Goal: Check status: Check status

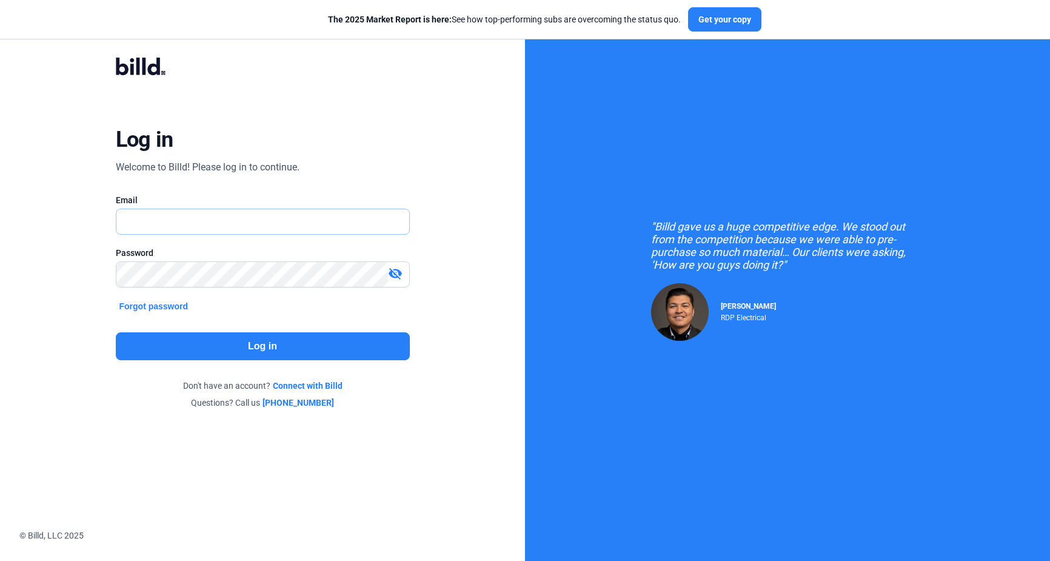
click at [206, 222] on input "text" at bounding box center [262, 221] width 293 height 25
type input "[PERSON_NAME][EMAIL_ADDRESS][PERSON_NAME][DOMAIN_NAME]"
click at [246, 344] on button "Log in" at bounding box center [263, 346] width 294 height 28
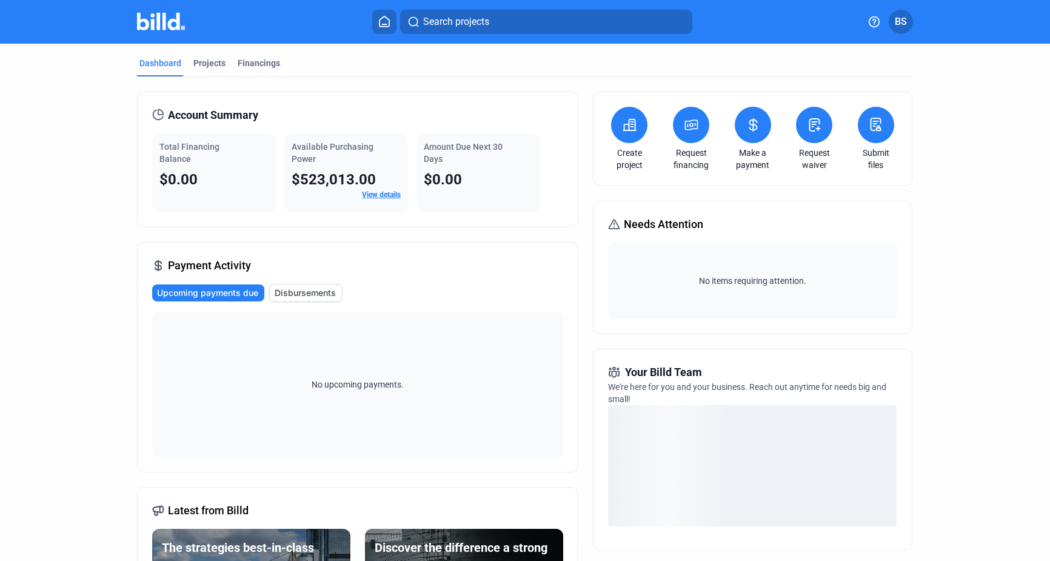
click at [226, 294] on span "Upcoming payments due" at bounding box center [207, 293] width 101 height 12
click at [255, 60] on div "Financings" at bounding box center [259, 63] width 42 height 12
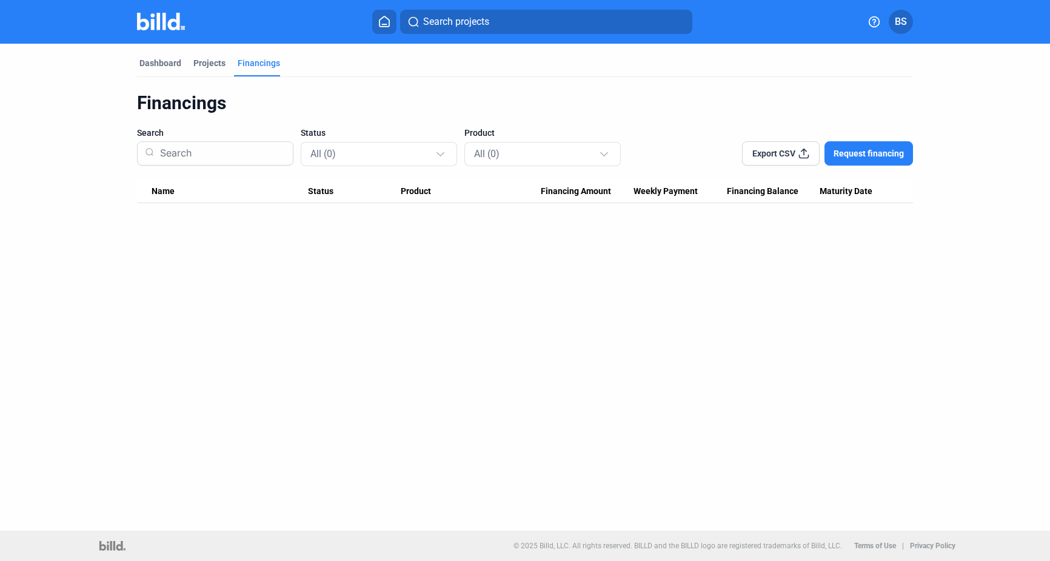
click at [906, 19] on span "BS" at bounding box center [901, 22] width 12 height 15
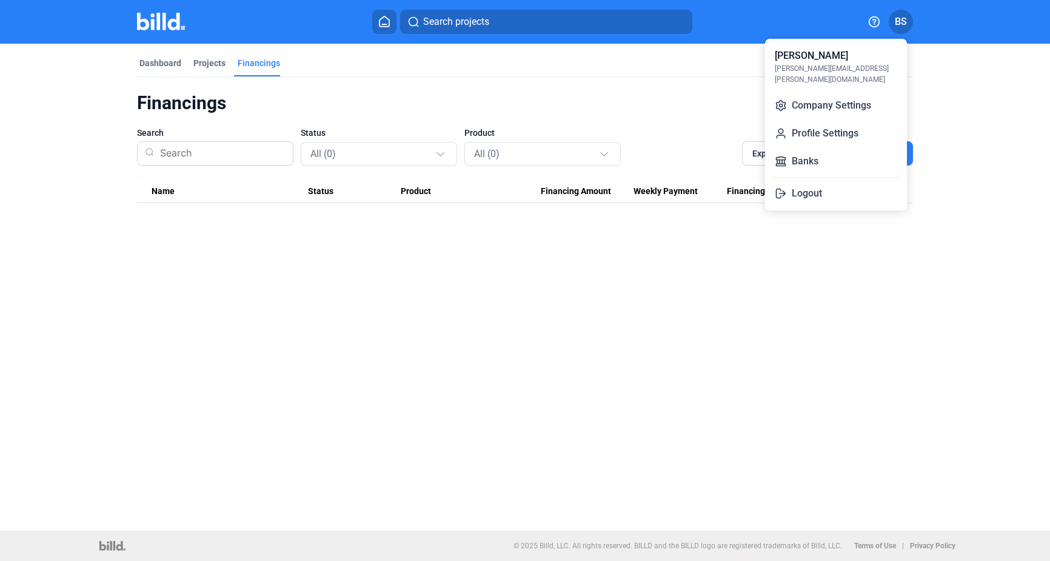
click at [660, 76] on div at bounding box center [525, 280] width 1050 height 561
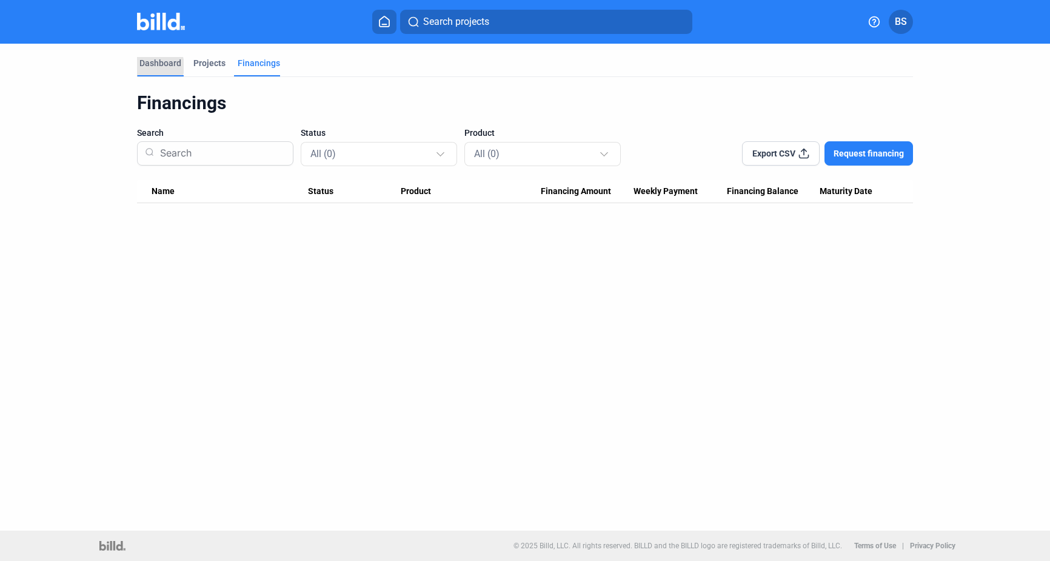
click at [147, 66] on div "Dashboard" at bounding box center [160, 63] width 42 height 12
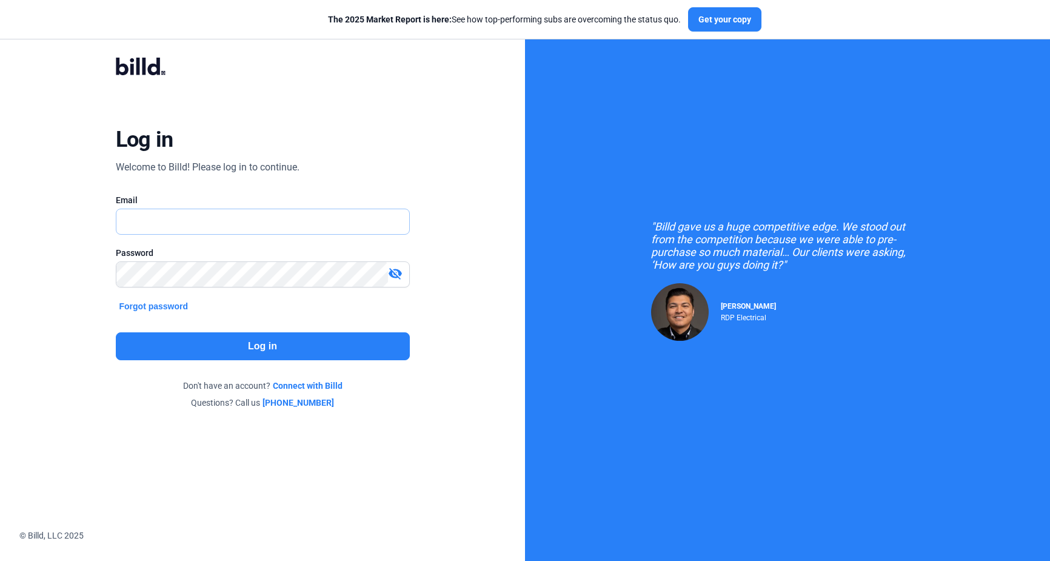
click at [298, 229] on input "text" at bounding box center [255, 221] width 279 height 25
type input "[PERSON_NAME][EMAIL_ADDRESS][PERSON_NAME][DOMAIN_NAME]"
click at [335, 346] on button "Log in" at bounding box center [263, 346] width 294 height 28
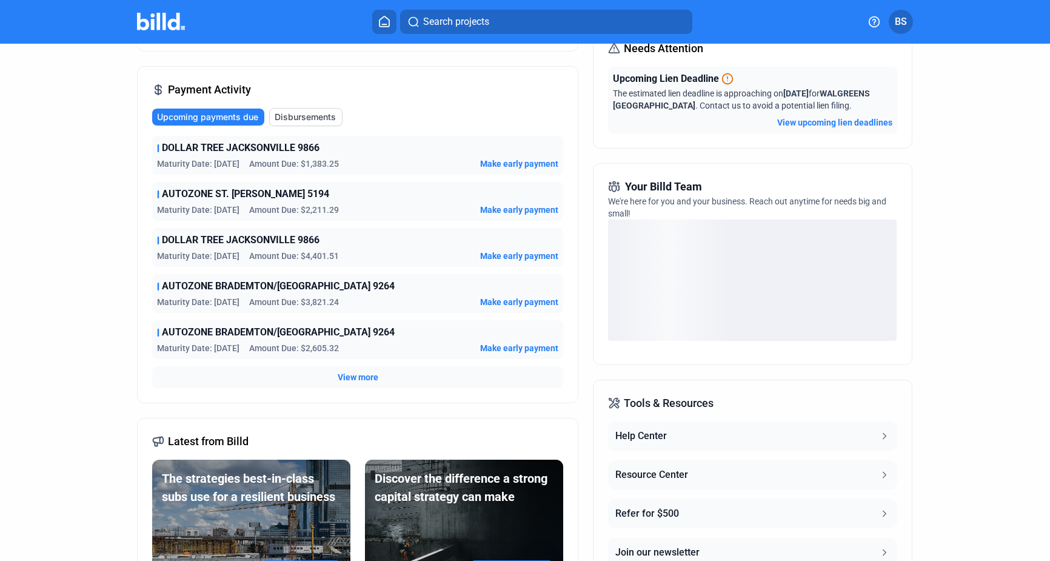
scroll to position [181, 0]
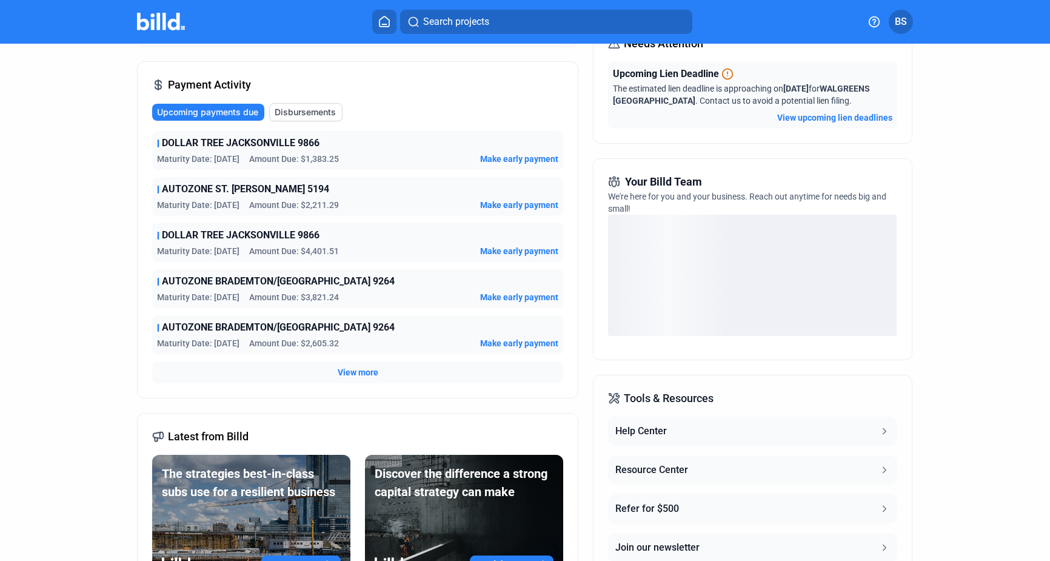
click at [297, 120] on button "Disbursements" at bounding box center [305, 112] width 73 height 18
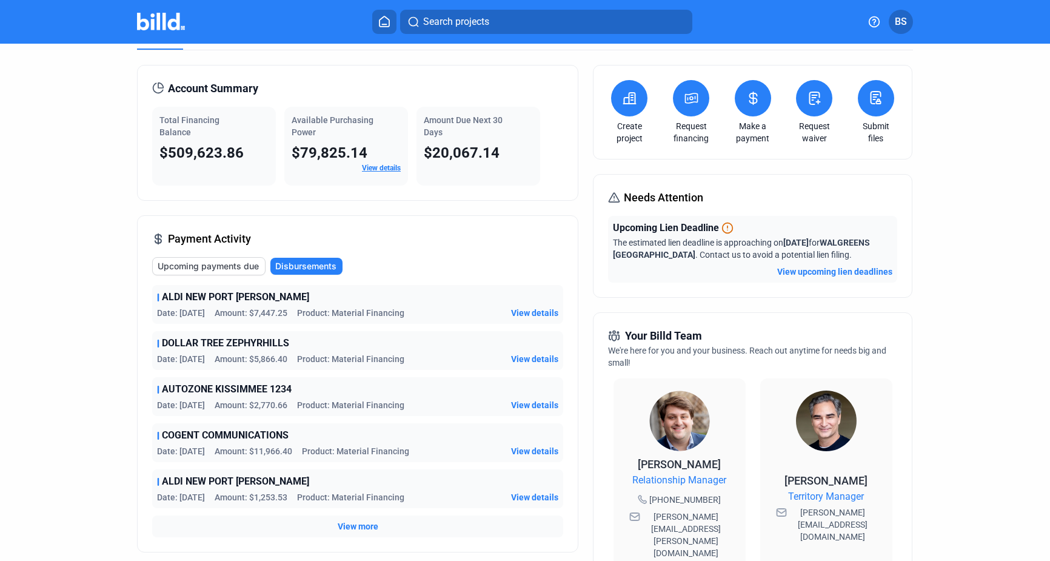
scroll to position [0, 0]
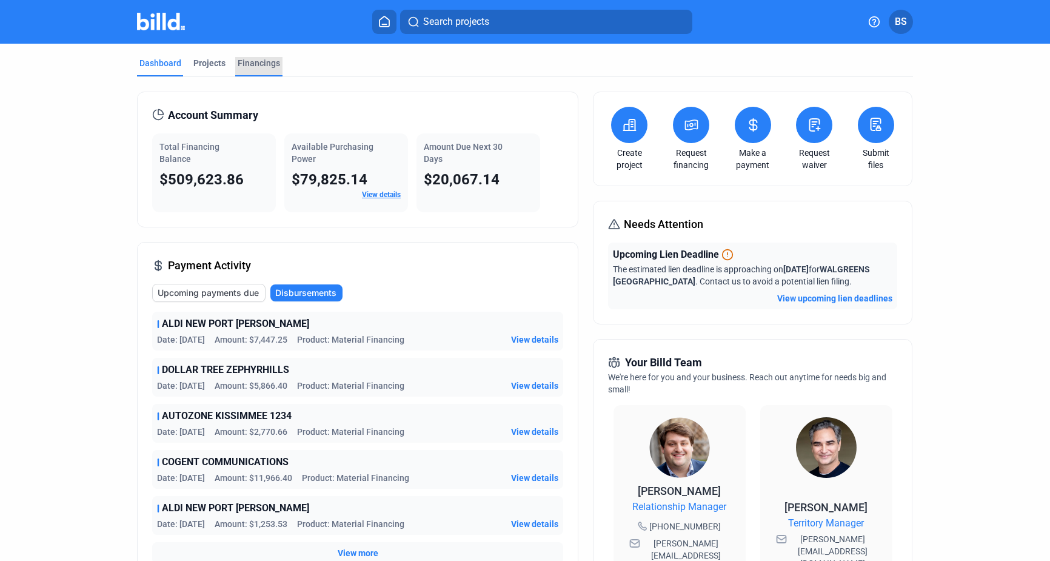
click at [241, 62] on div "Financings" at bounding box center [259, 63] width 42 height 12
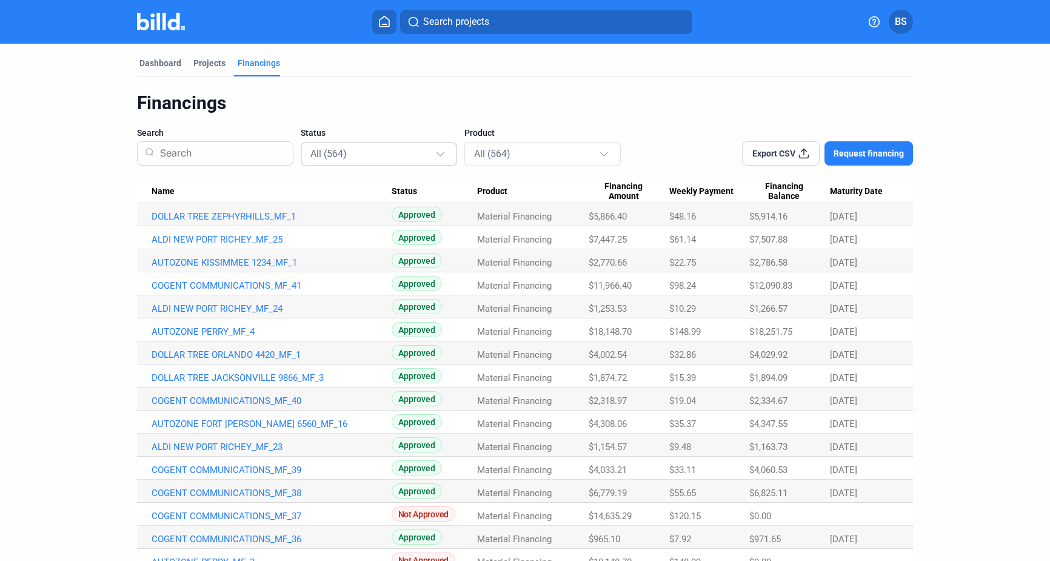
click at [441, 156] on div at bounding box center [441, 148] width 13 height 19
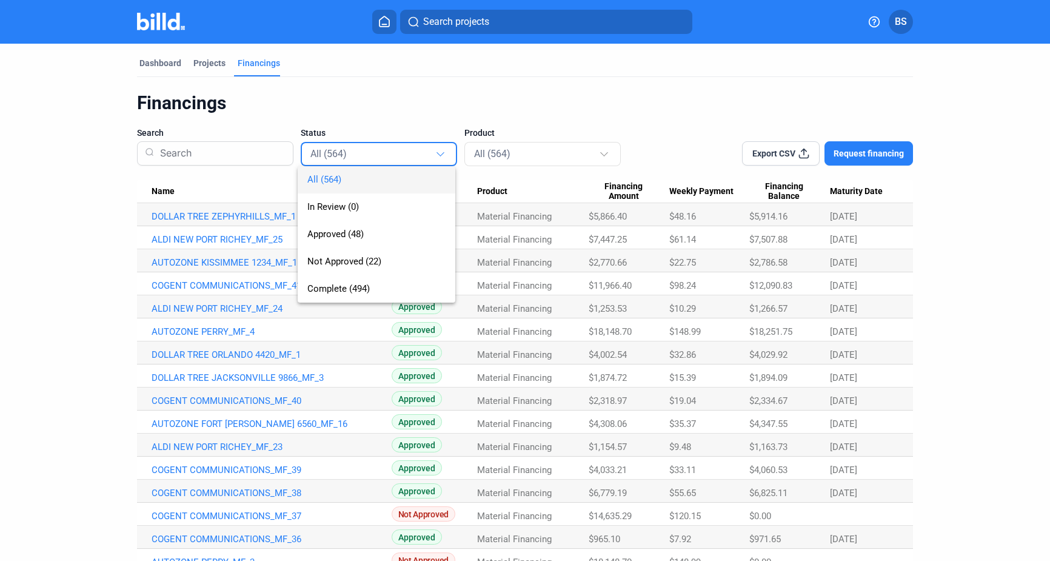
click at [496, 153] on div at bounding box center [525, 280] width 1050 height 561
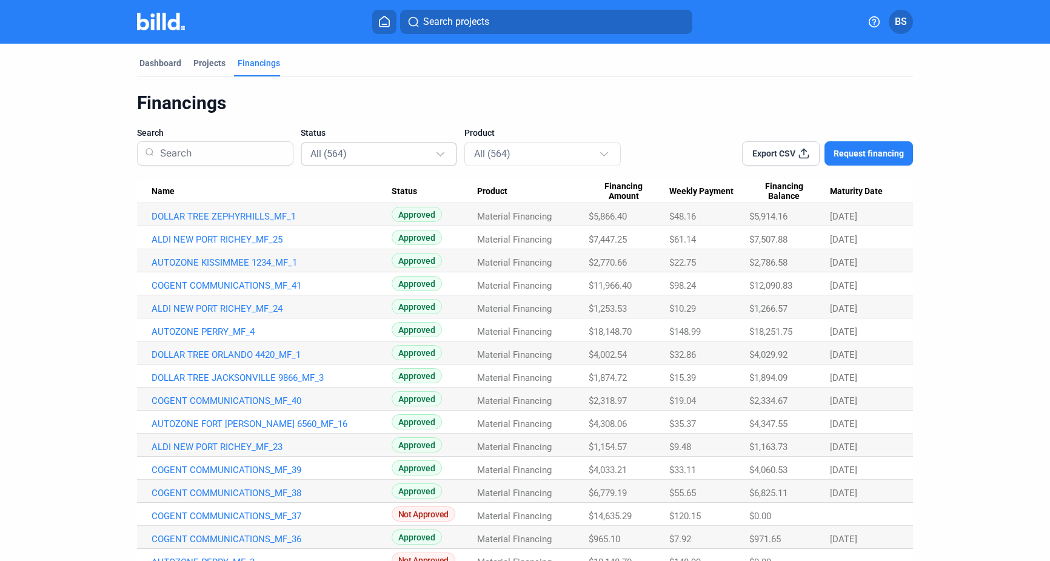
click at [346, 142] on div "All (564)" at bounding box center [379, 154] width 138 height 24
